Goal: Transaction & Acquisition: Book appointment/travel/reservation

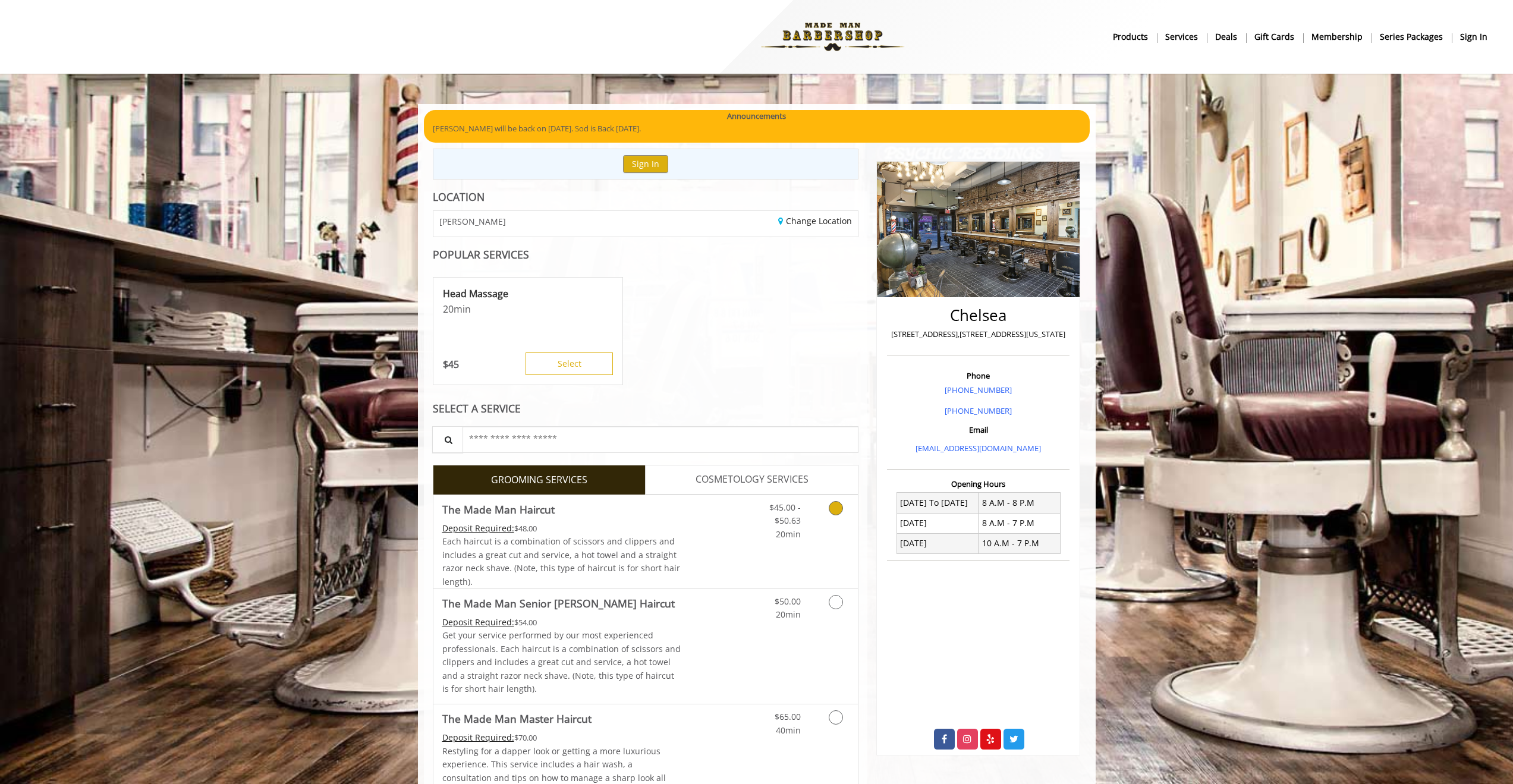
click at [819, 517] on div "Grooming services" at bounding box center [834, 518] width 48 height 46
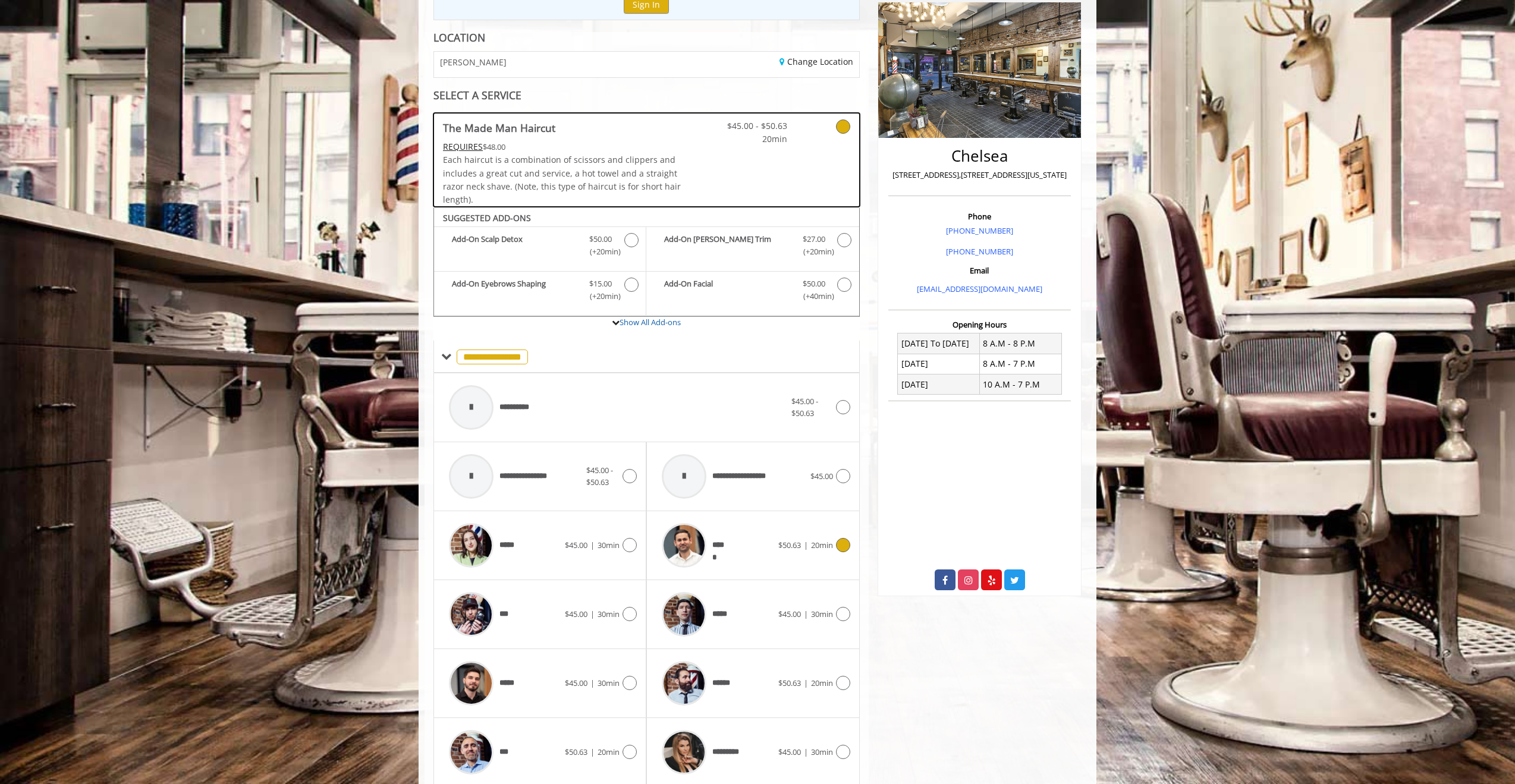
scroll to position [204, 0]
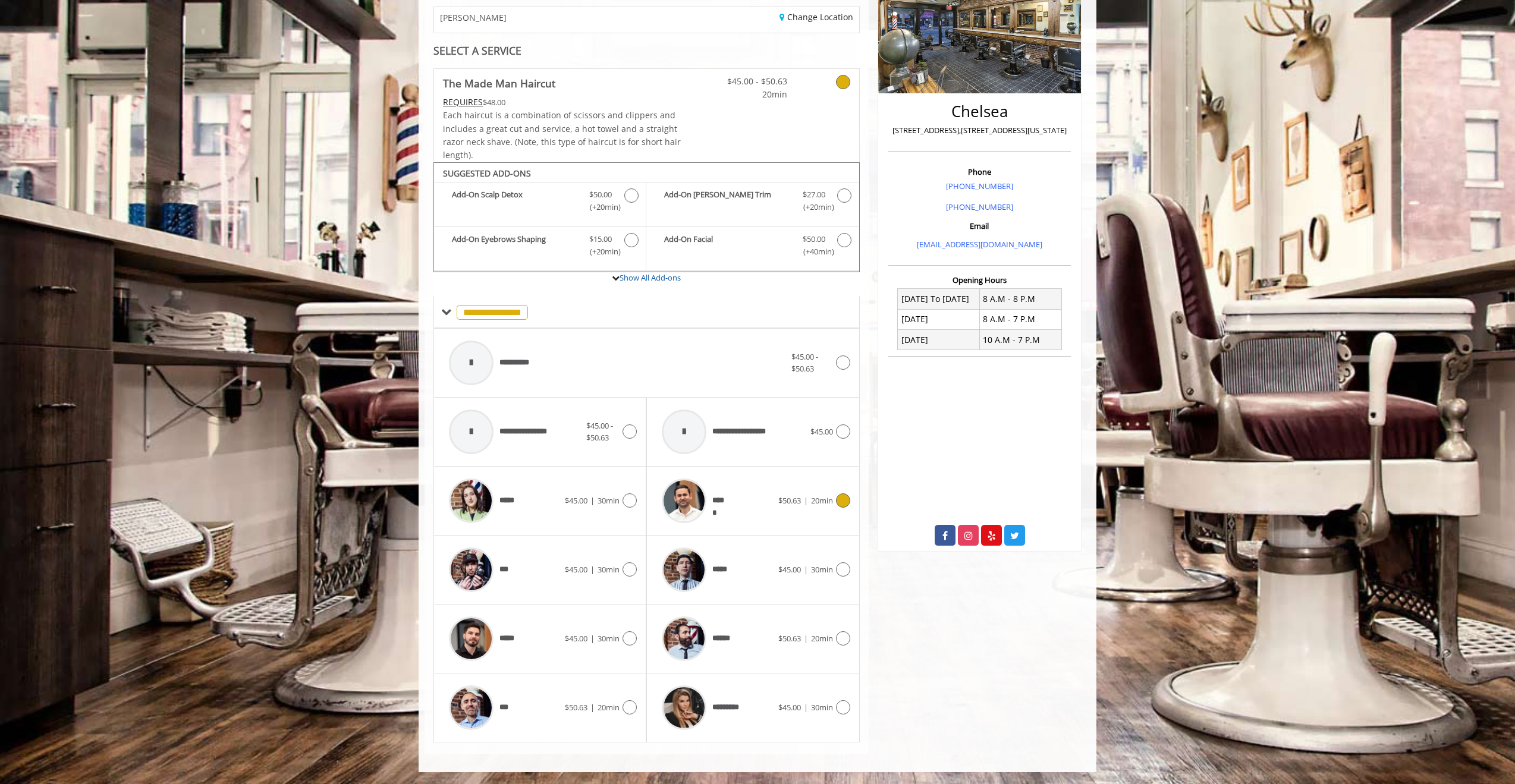
click at [835, 506] on div at bounding box center [841, 500] width 17 height 14
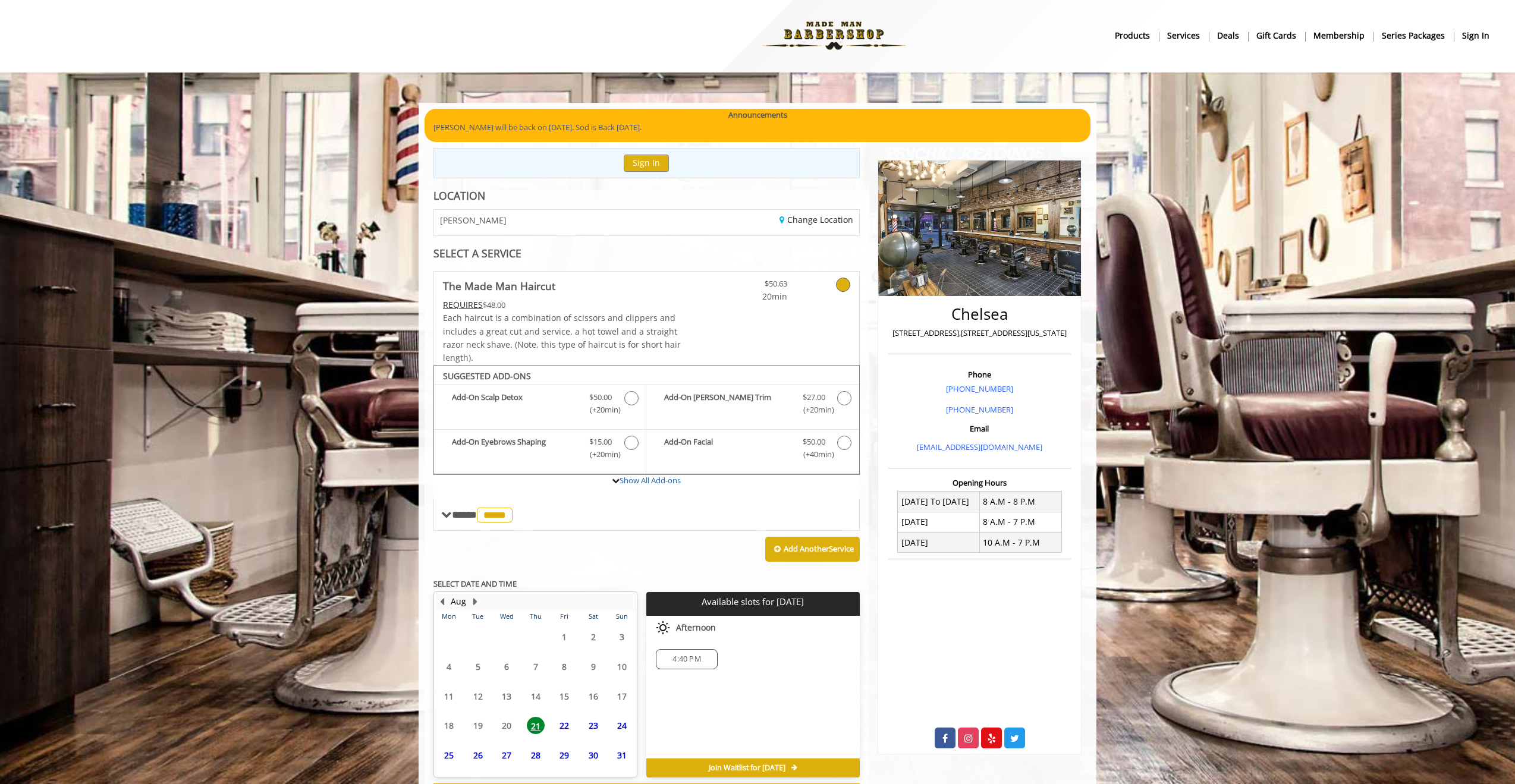
scroll to position [53, 0]
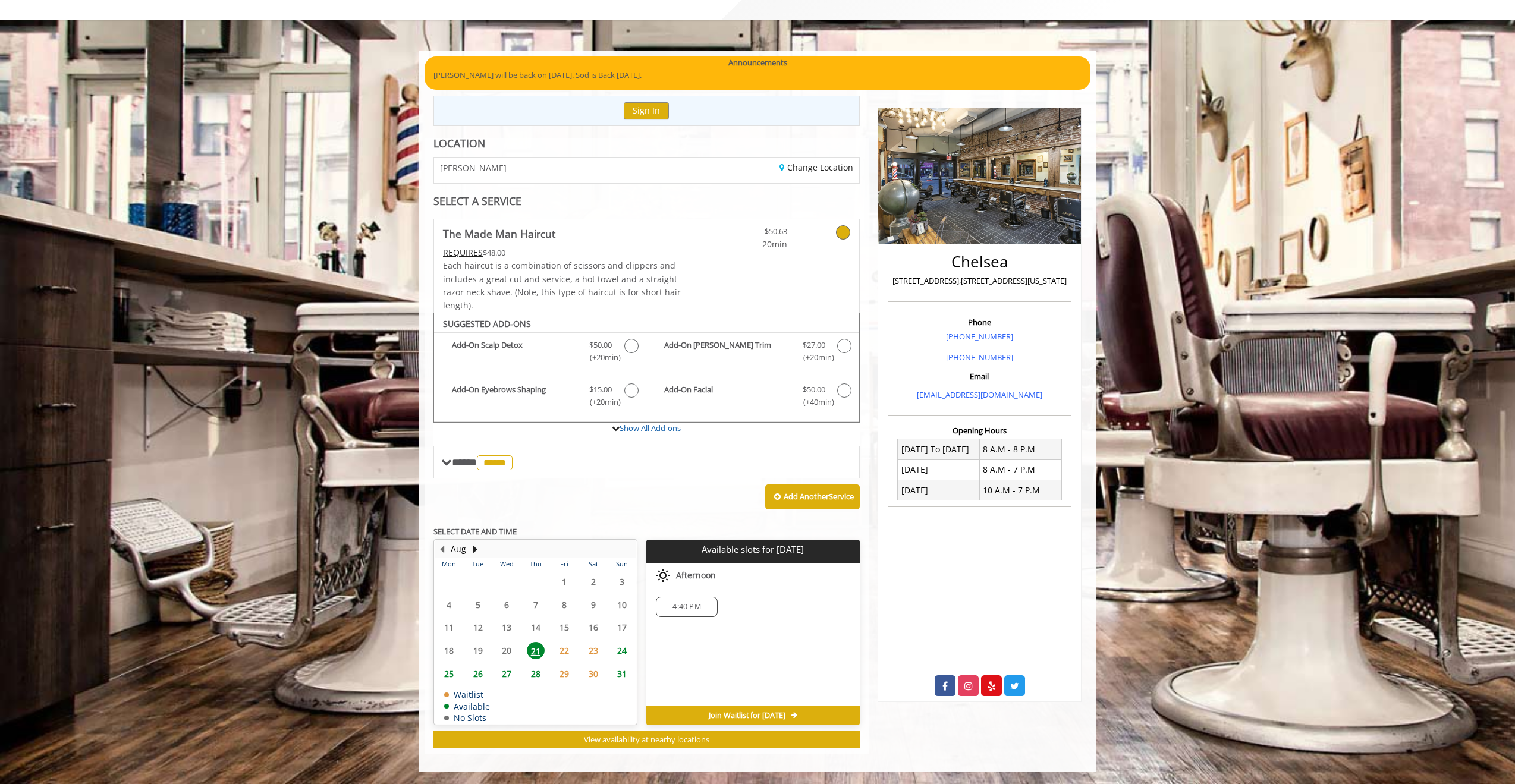
click at [451, 667] on span "25" at bounding box center [449, 673] width 18 height 17
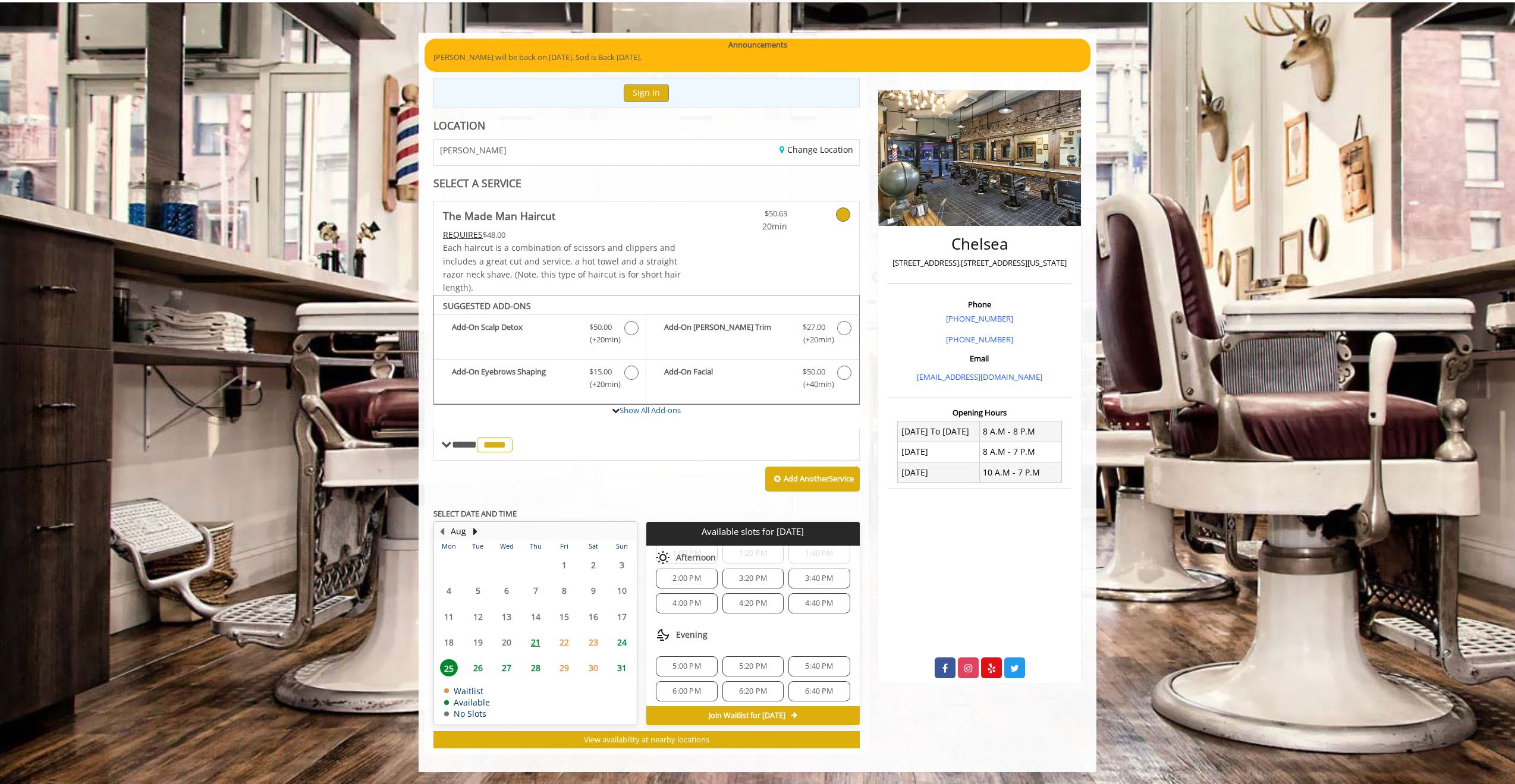
scroll to position [203, 0]
click at [694, 663] on span "5:00 PM" at bounding box center [687, 662] width 28 height 10
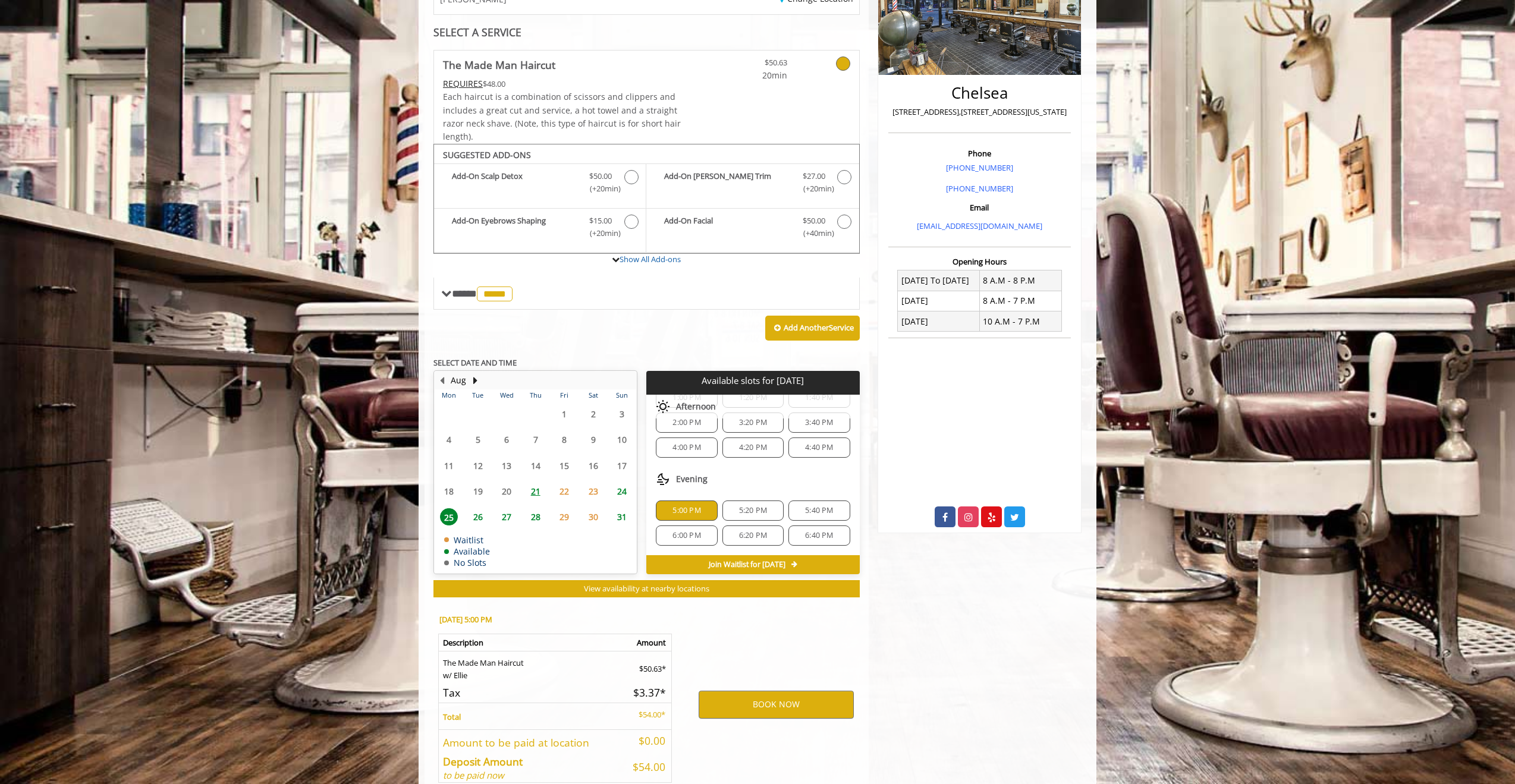
scroll to position [286, 0]
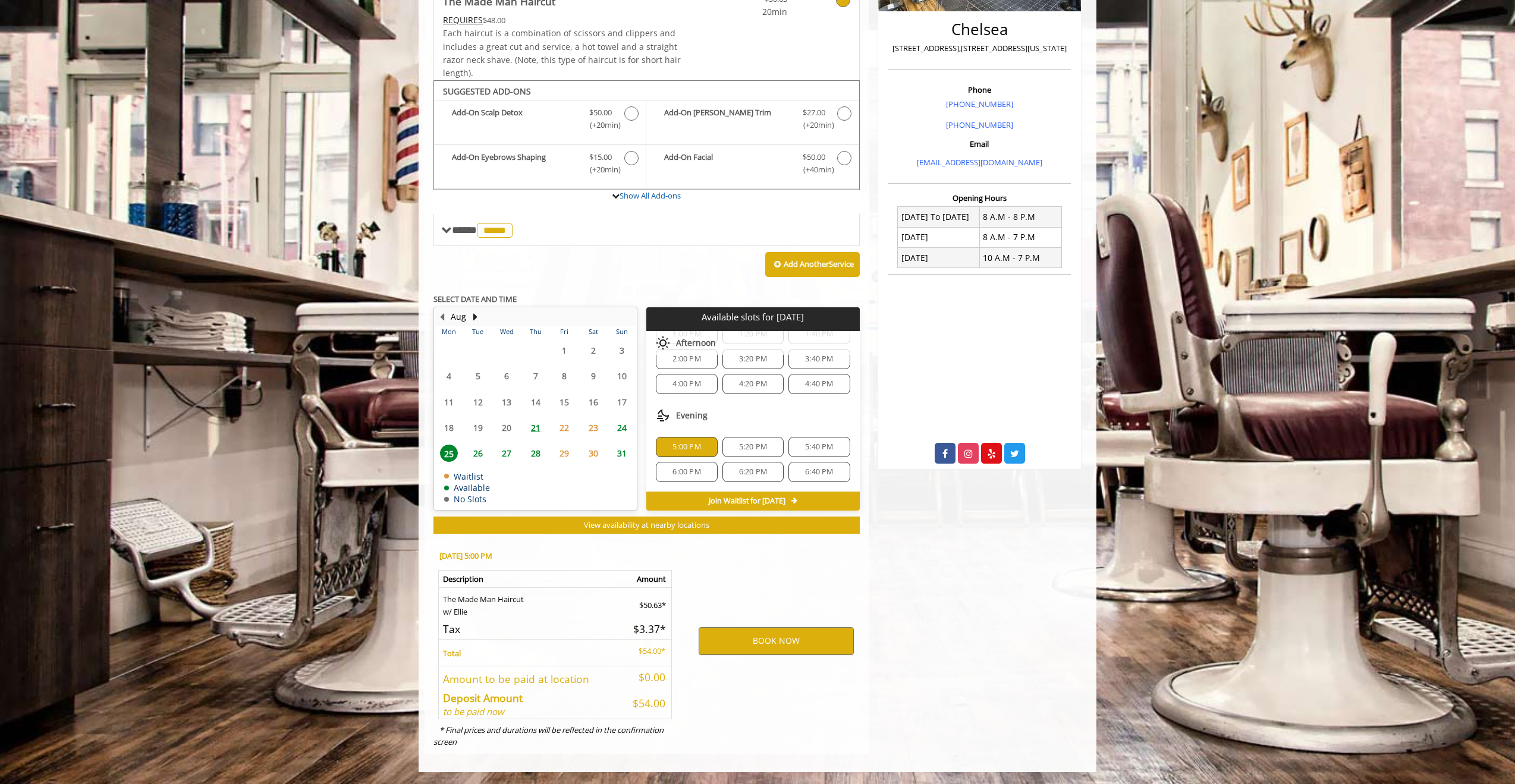
click at [750, 439] on div "5:20 PM" at bounding box center [753, 447] width 61 height 20
click at [728, 652] on button "BOOK NOW" at bounding box center [776, 640] width 155 height 27
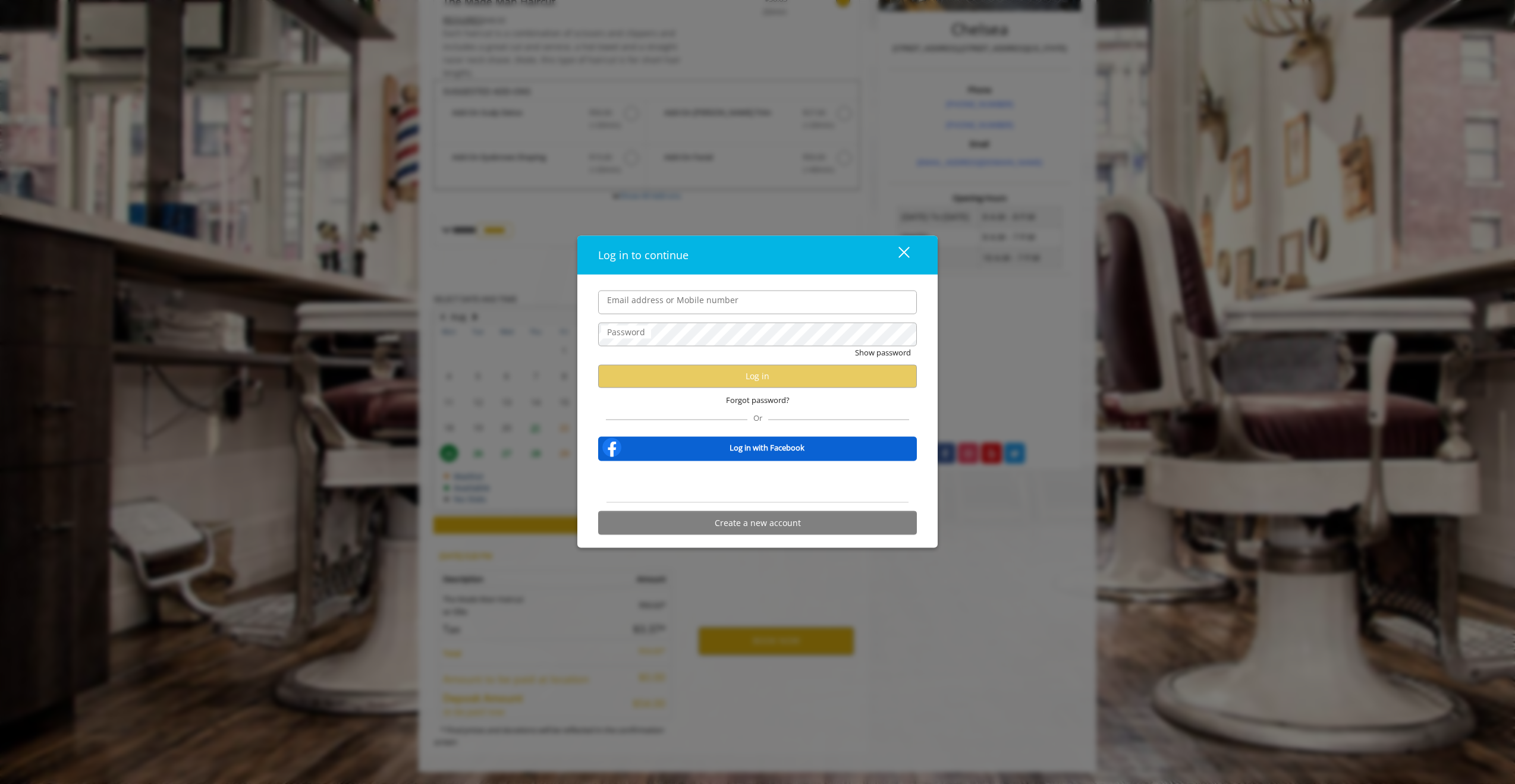
type input "**********"
click at [737, 381] on button "Log in" at bounding box center [757, 376] width 318 height 23
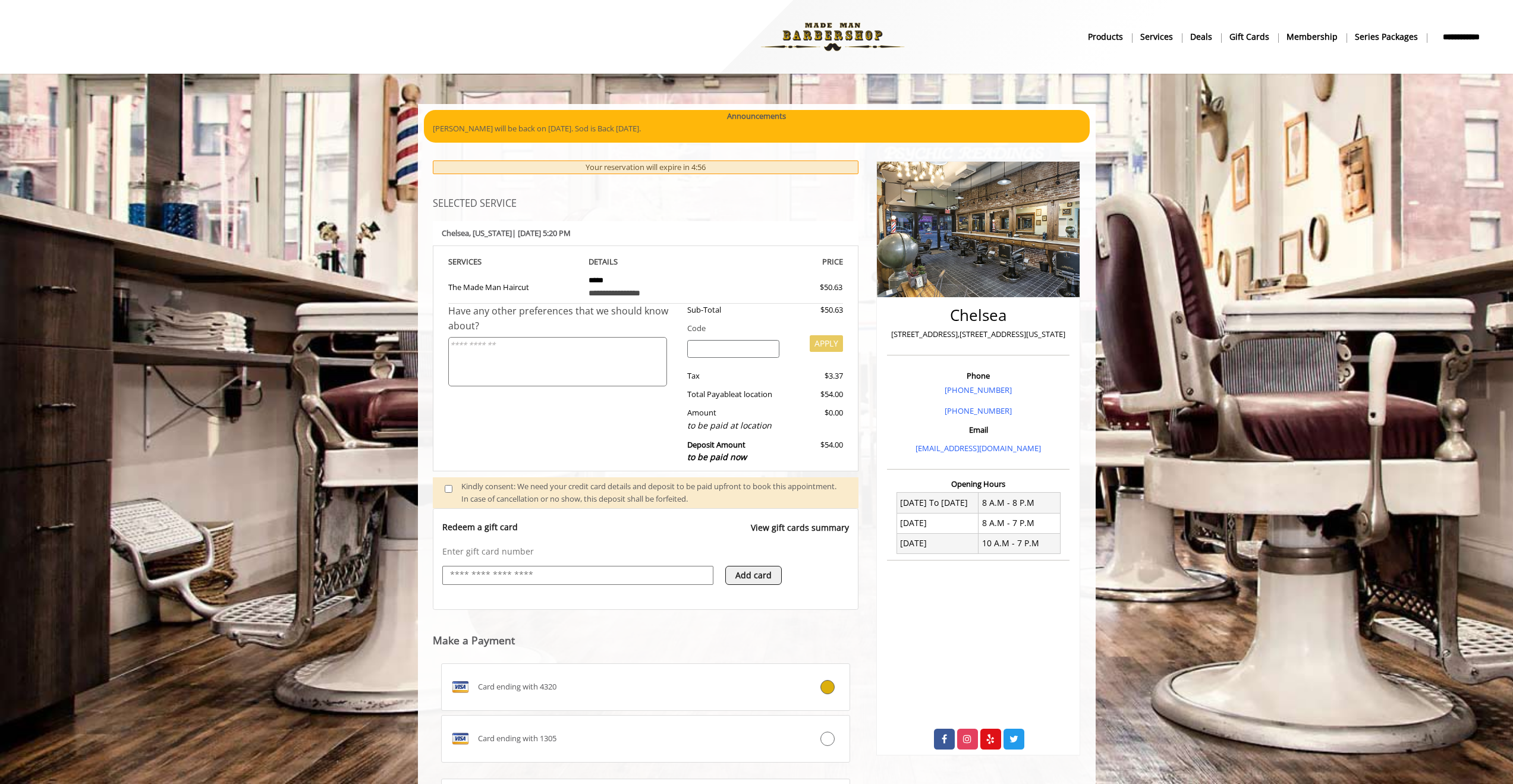
click at [632, 576] on input "text" at bounding box center [577, 576] width 258 height 14
type input "**********"
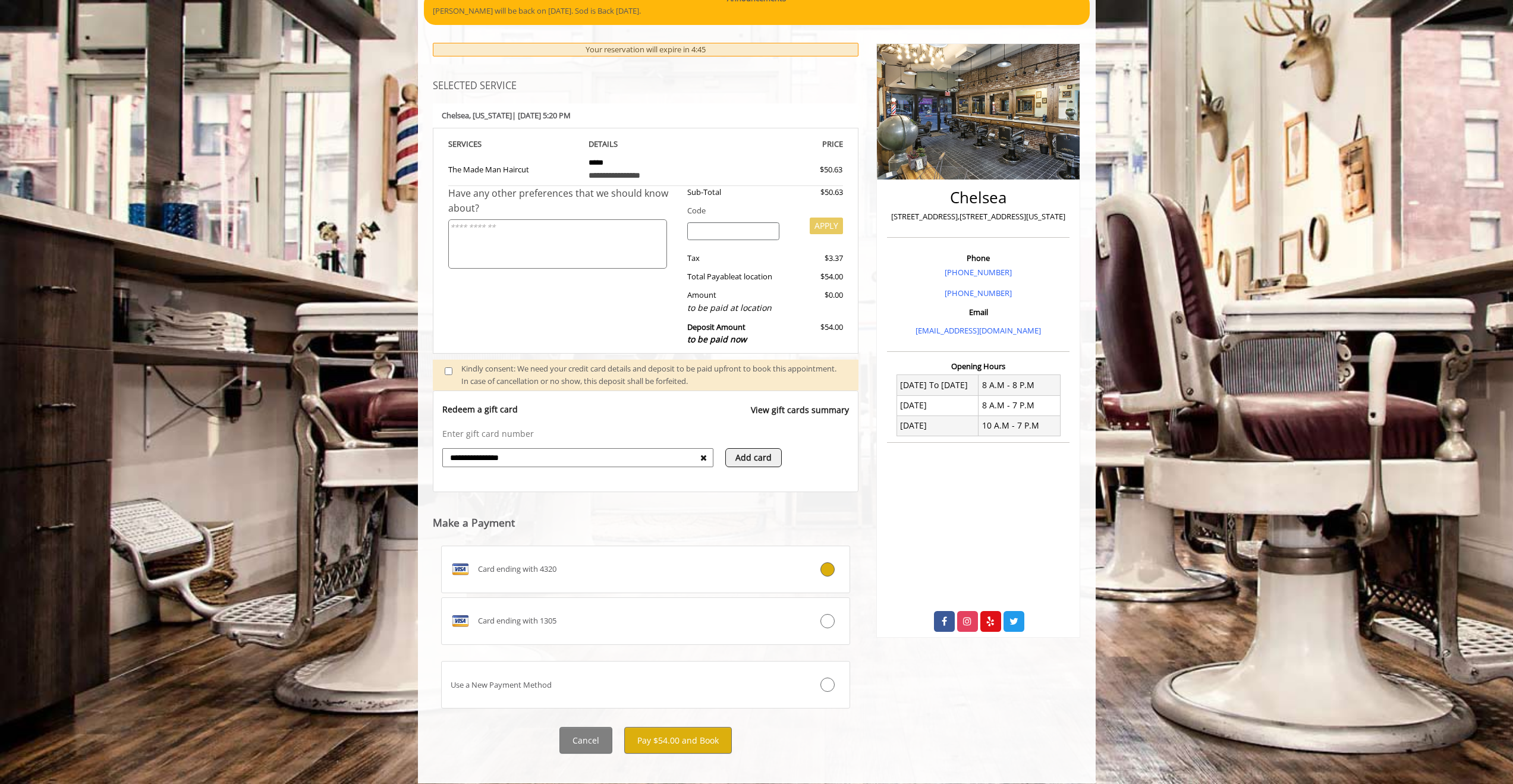
scroll to position [119, 0]
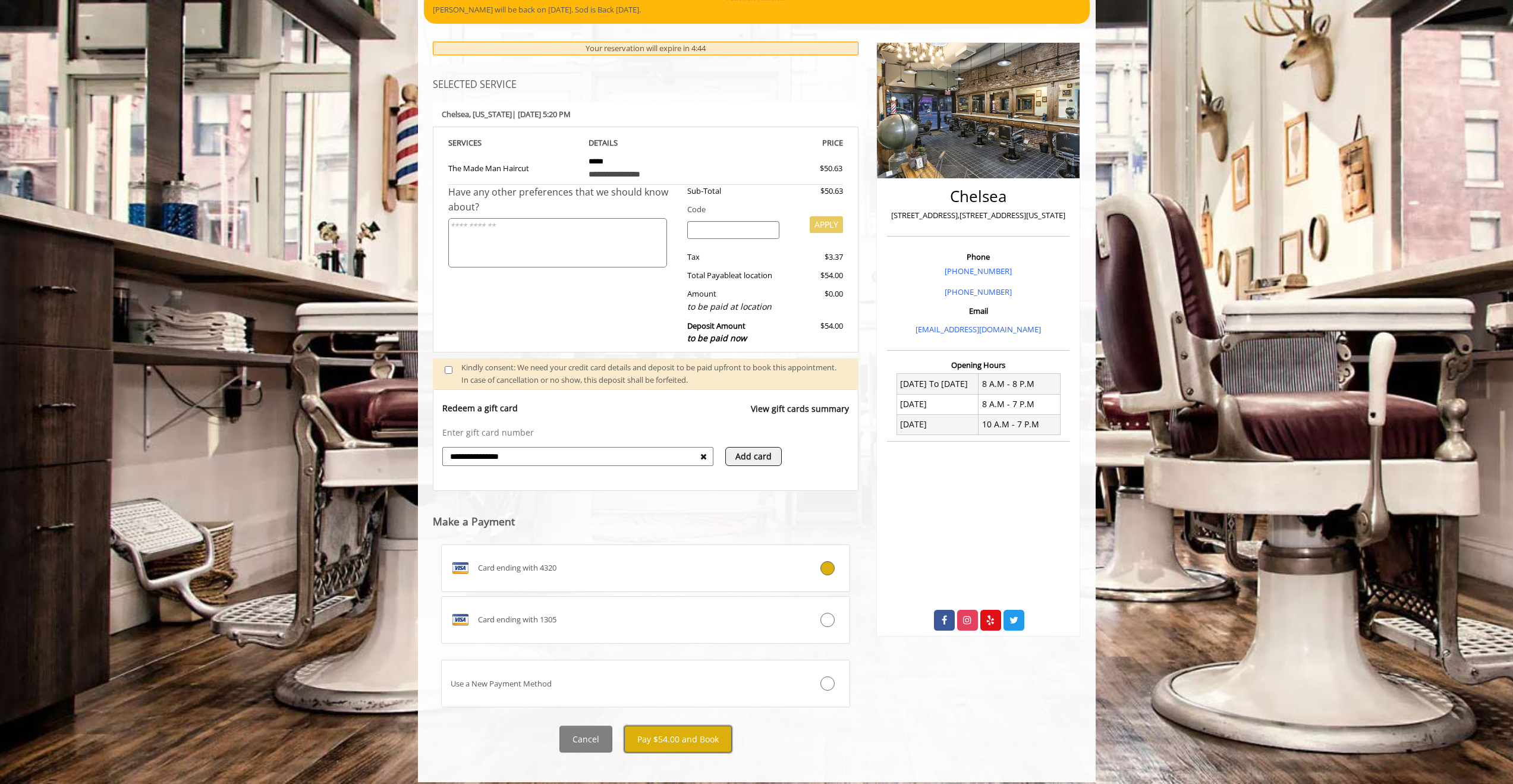
click at [694, 739] on button "Pay $54.00 and Book" at bounding box center [678, 740] width 107 height 27
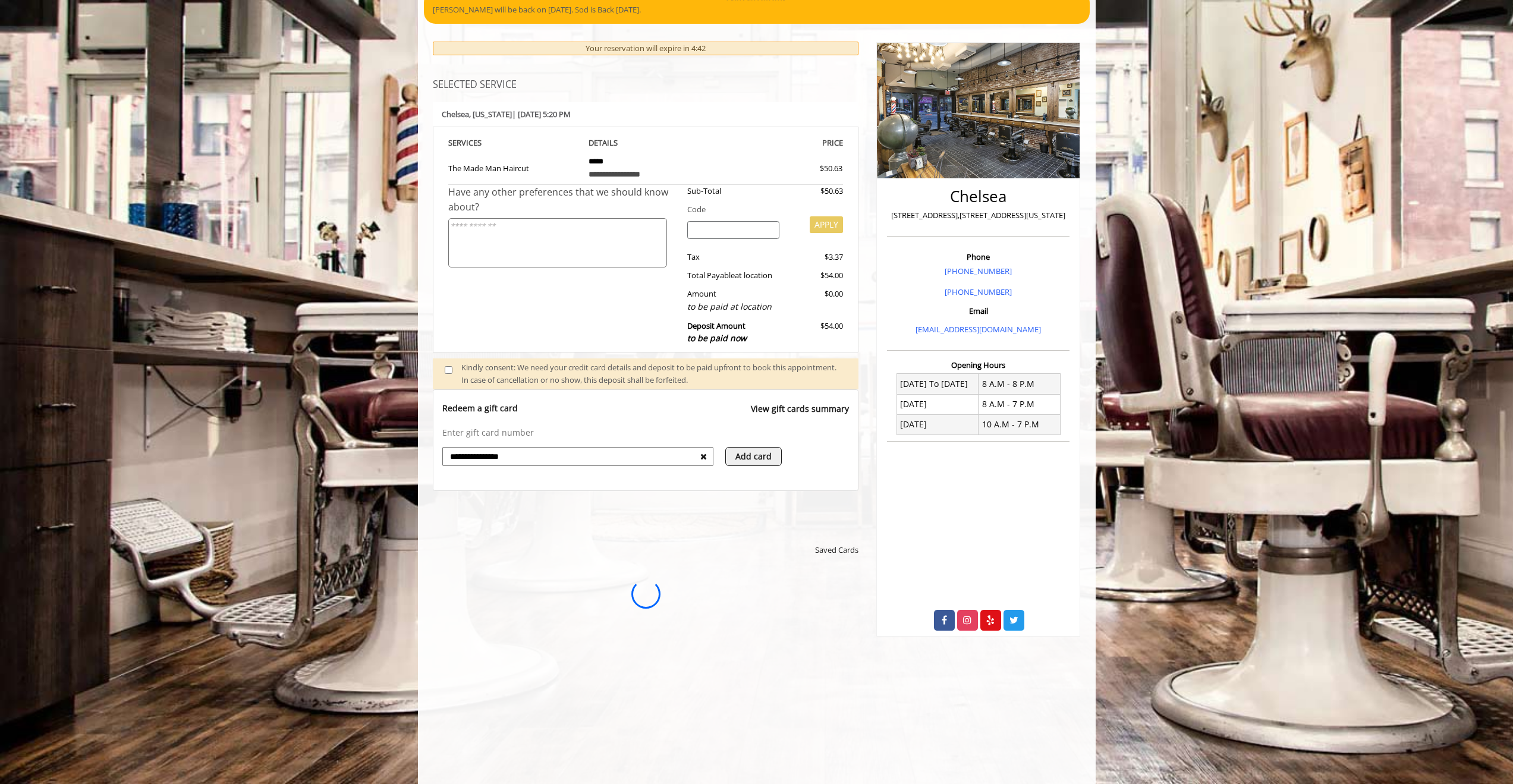
scroll to position [0, 0]
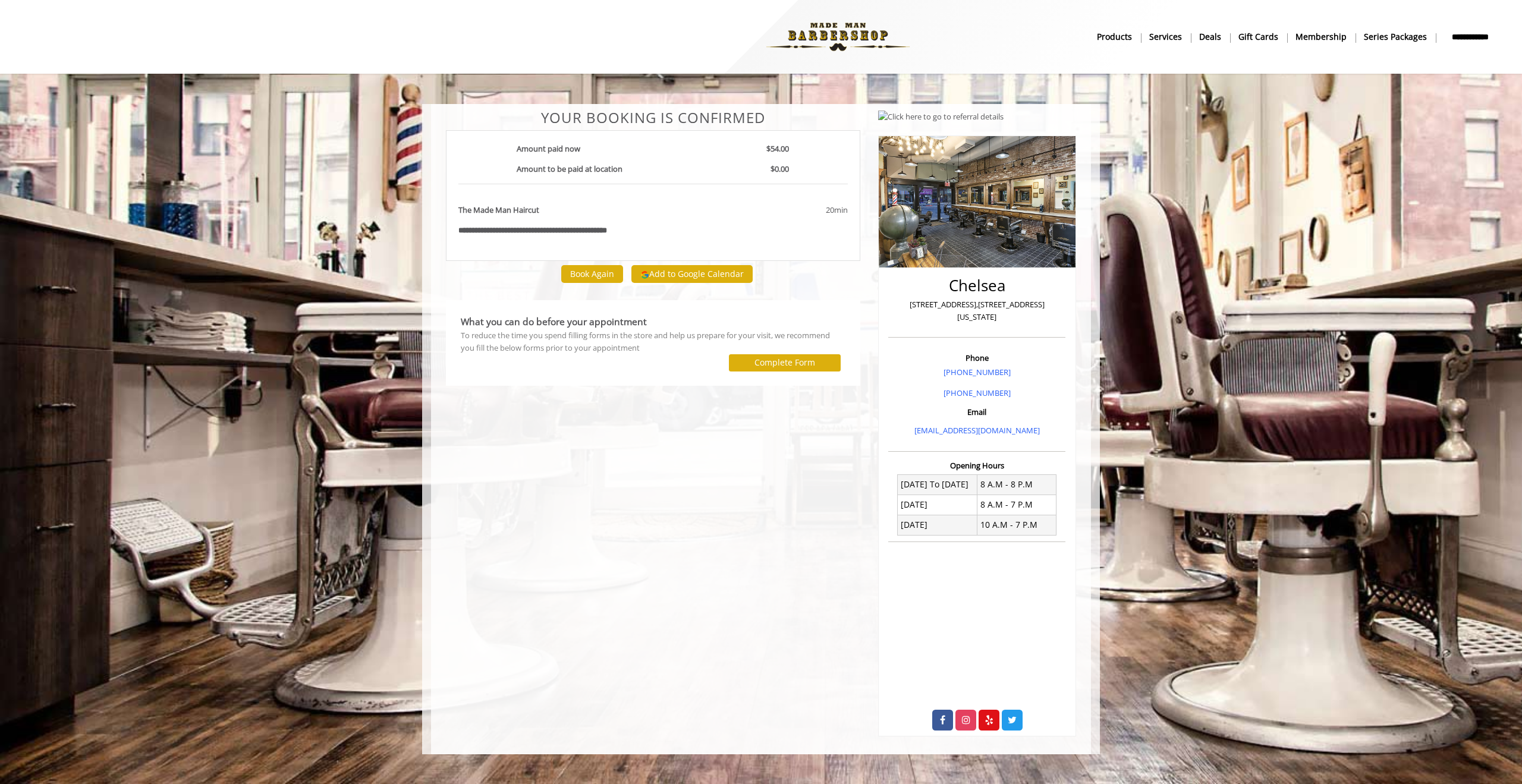
drag, startPoint x: 662, startPoint y: 369, endPoint x: 665, endPoint y: 350, distance: 19.2
click at [662, 369] on div at bounding box center [586, 363] width 268 height 17
click at [672, 277] on button "Add to Google Calendar" at bounding box center [692, 274] width 122 height 18
